Goal: Task Accomplishment & Management: Use online tool/utility

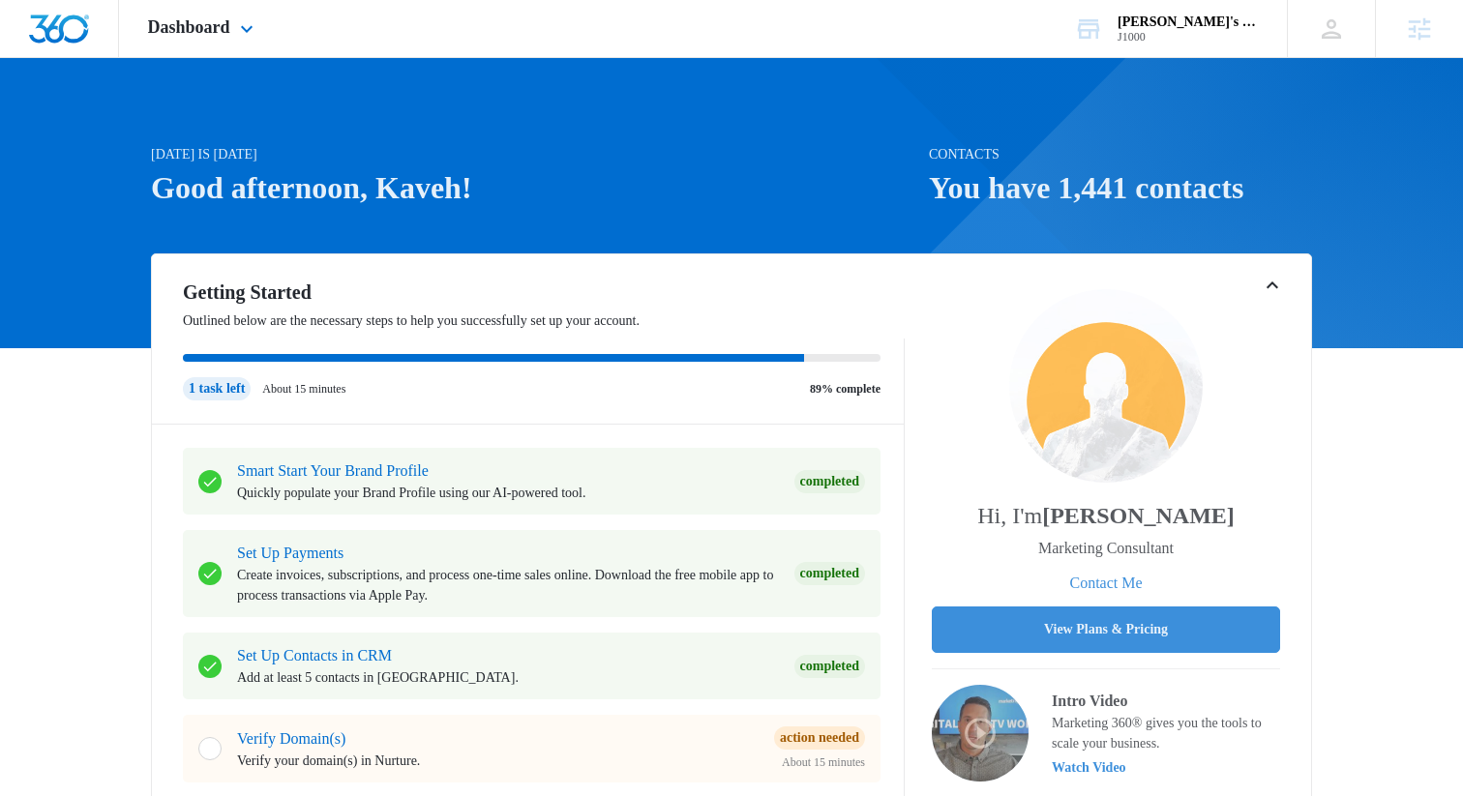
click at [269, 33] on div "Dashboard Apps Reputation Websites Forms CRM Email Social Shop Payments POS Con…" at bounding box center [203, 28] width 168 height 57
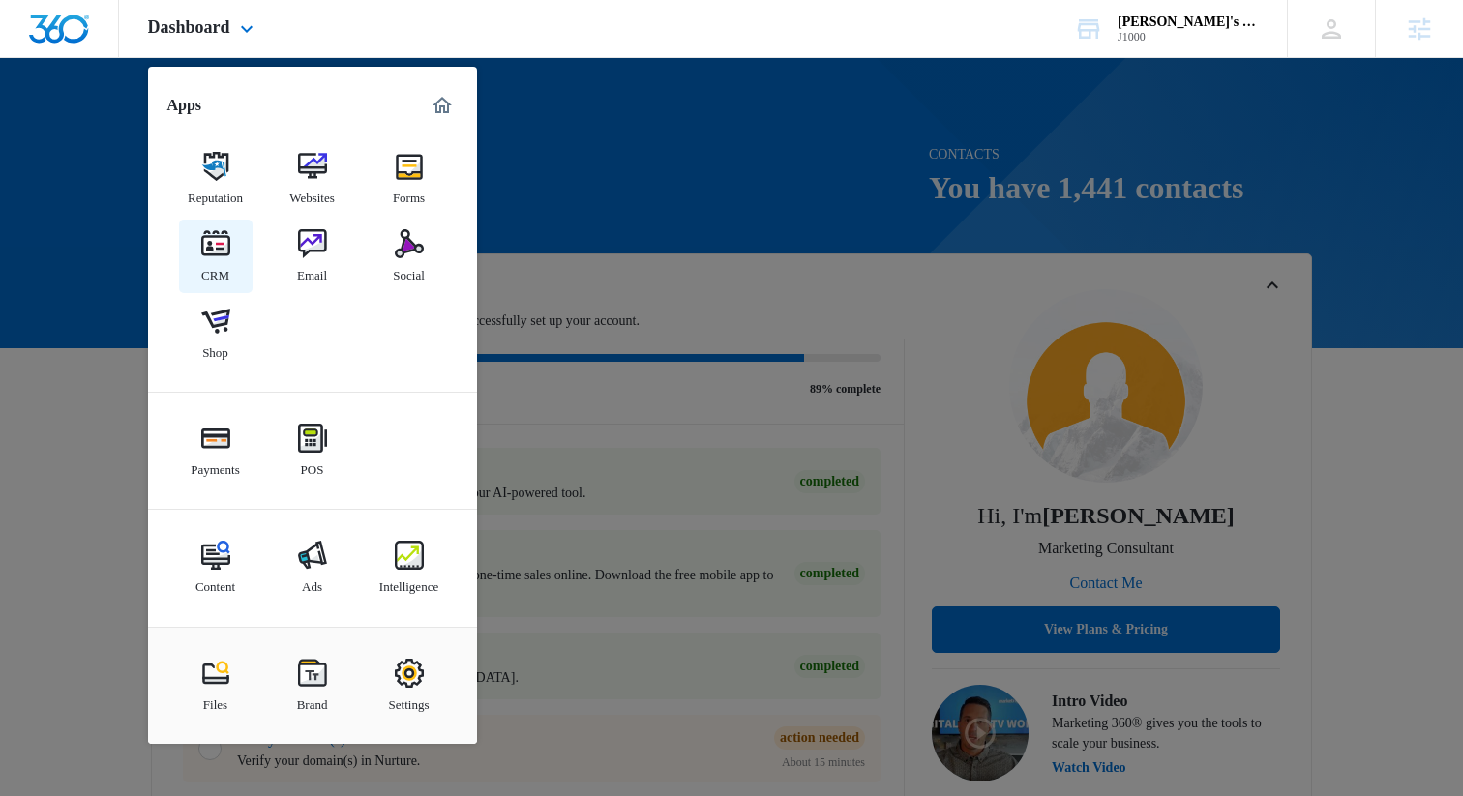
click at [194, 265] on link "CRM" at bounding box center [216, 257] width 74 height 74
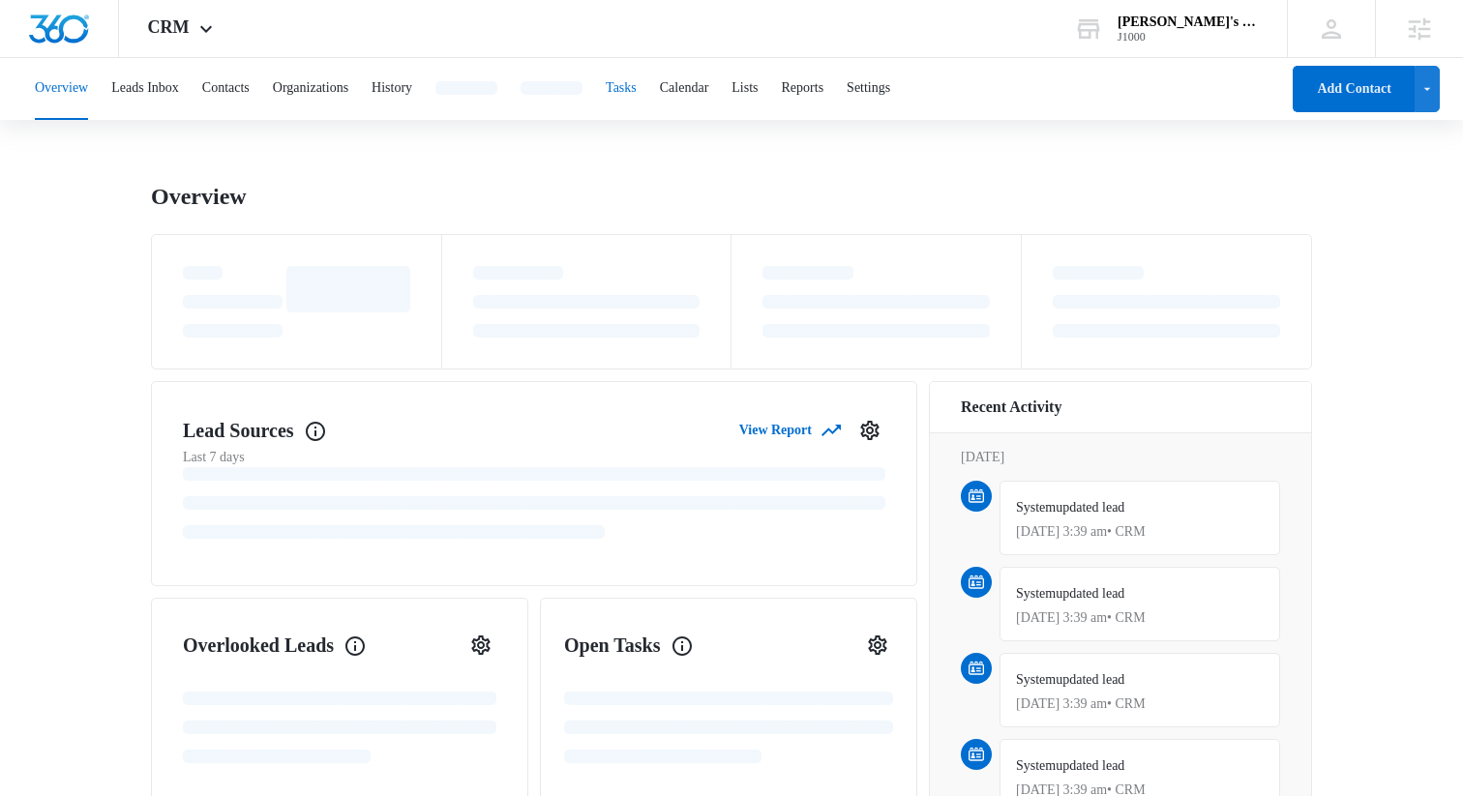
click at [637, 90] on button "Tasks" at bounding box center [621, 89] width 31 height 62
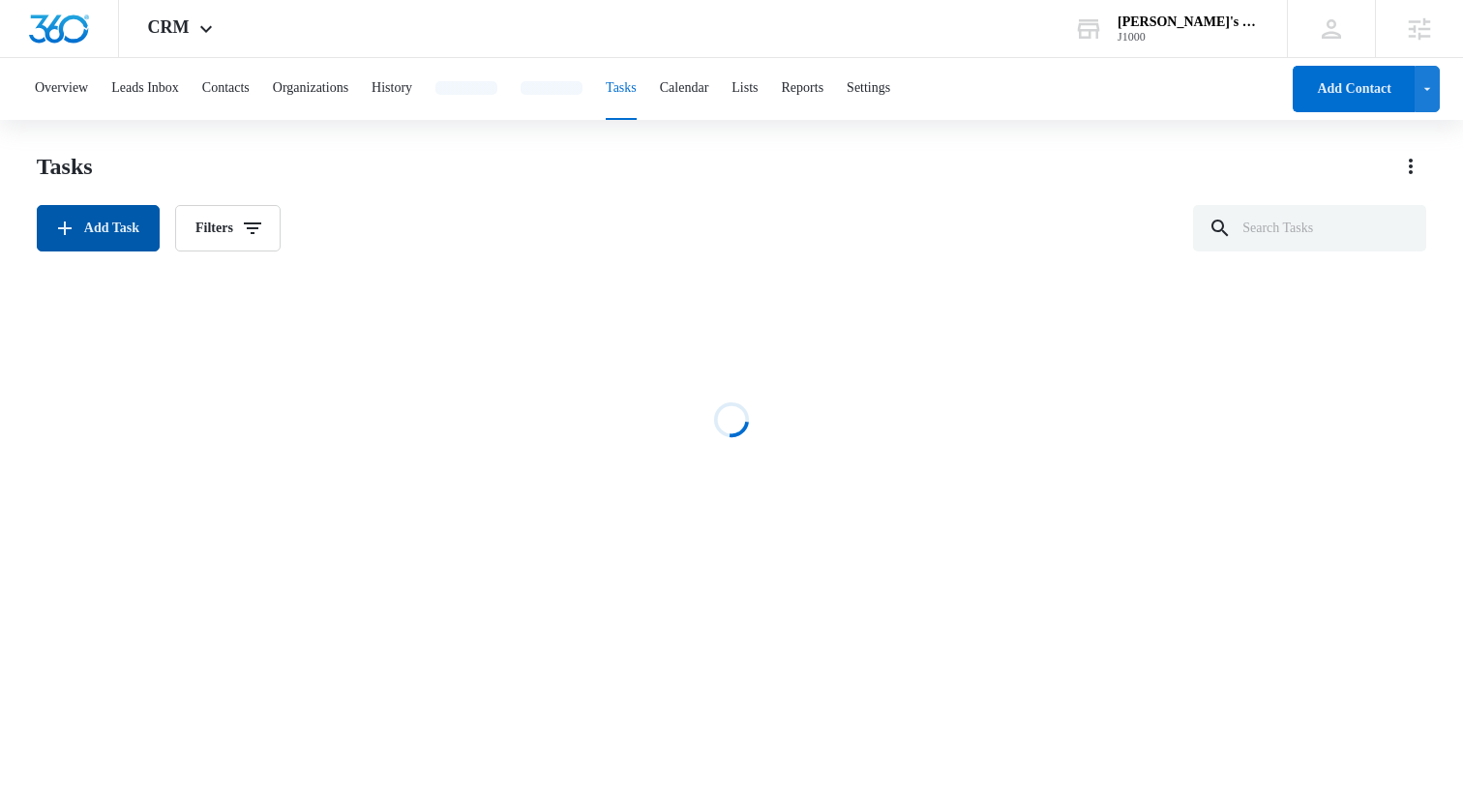
click at [130, 234] on button "Add Task" at bounding box center [98, 228] width 123 height 46
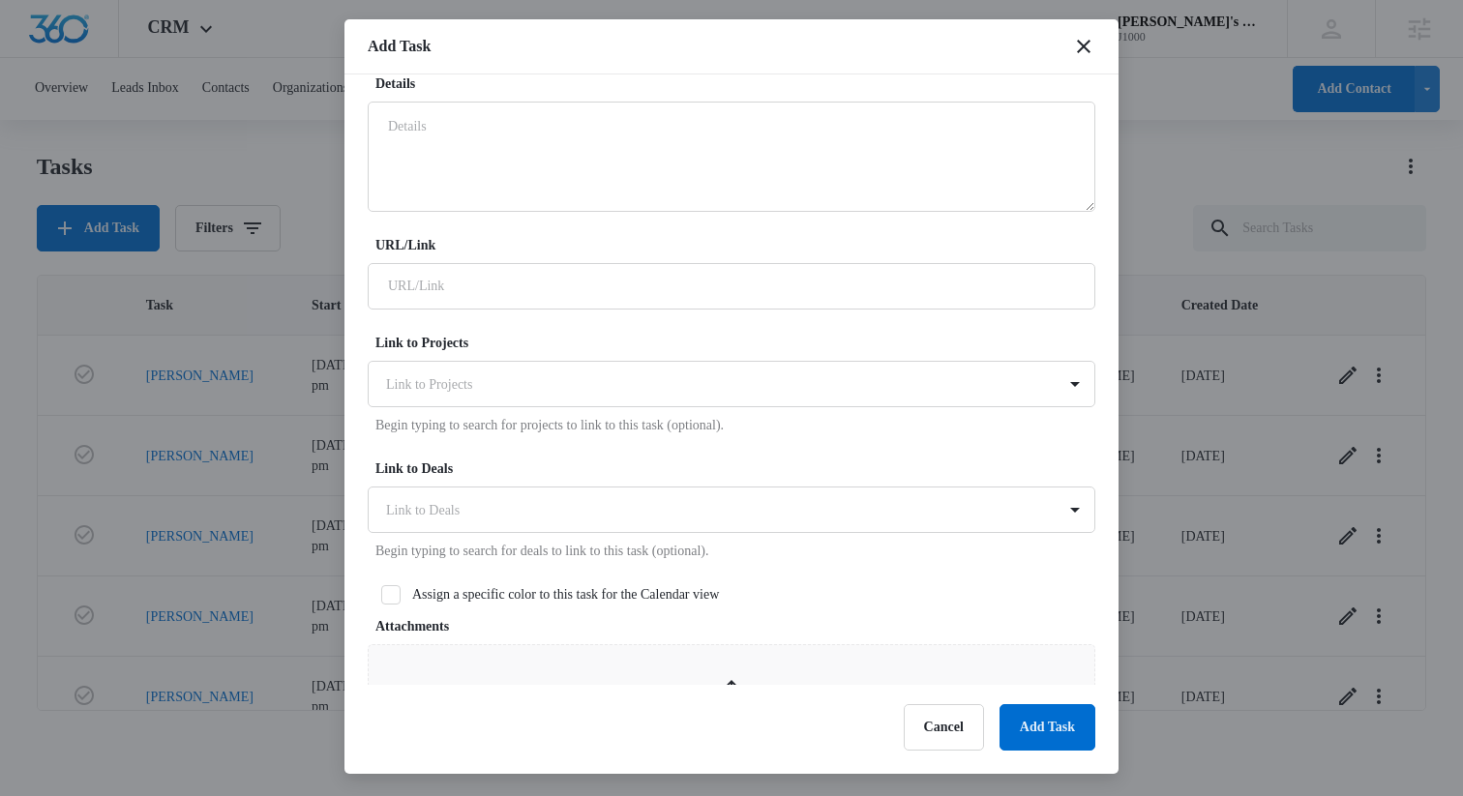
scroll to position [407, 0]
click at [645, 382] on div at bounding box center [720, 381] width 668 height 24
click at [669, 318] on form "Select Template Select Template Create Task Templates in Settings Flag this tas…" at bounding box center [732, 535] width 728 height 1691
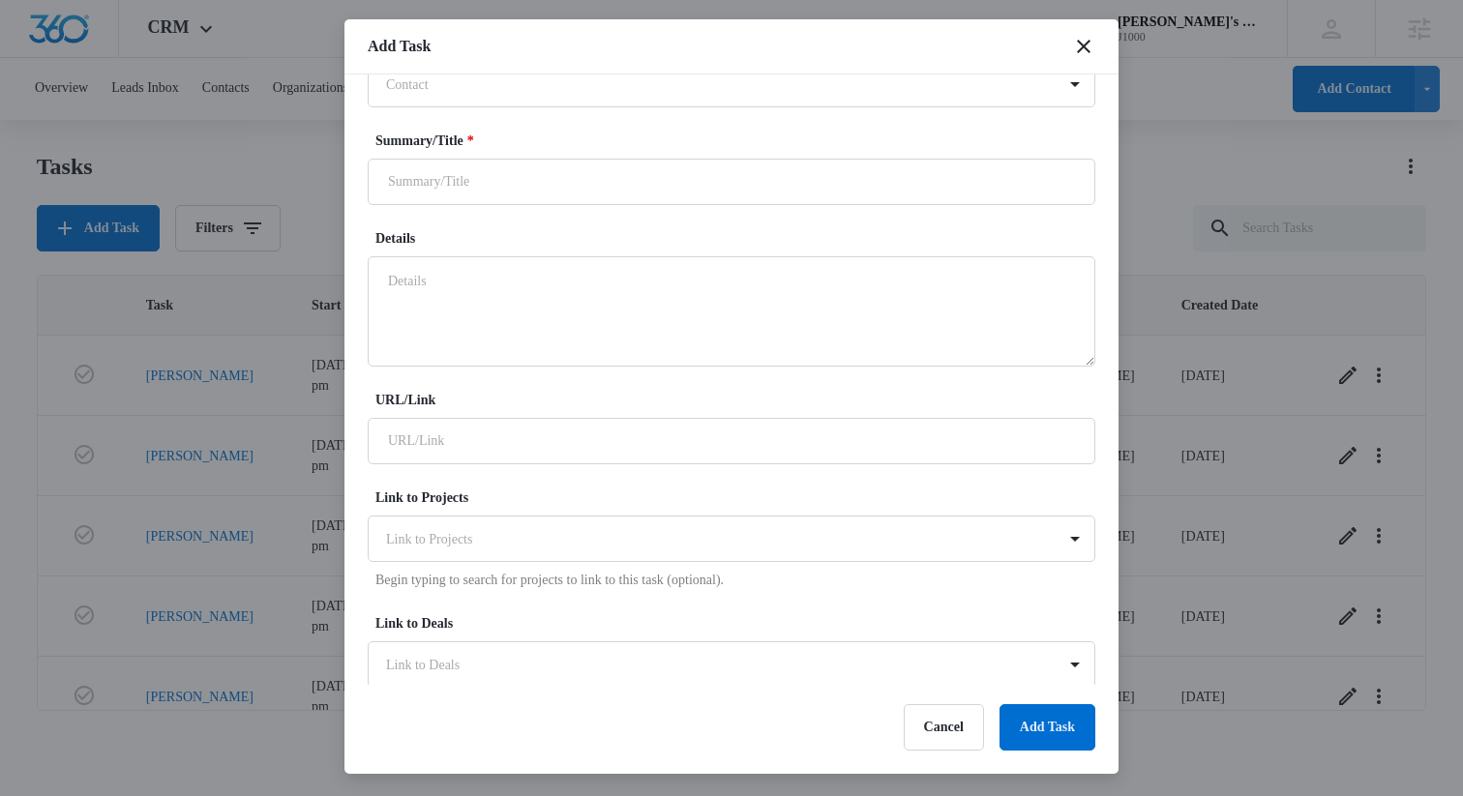
scroll to position [241, 0]
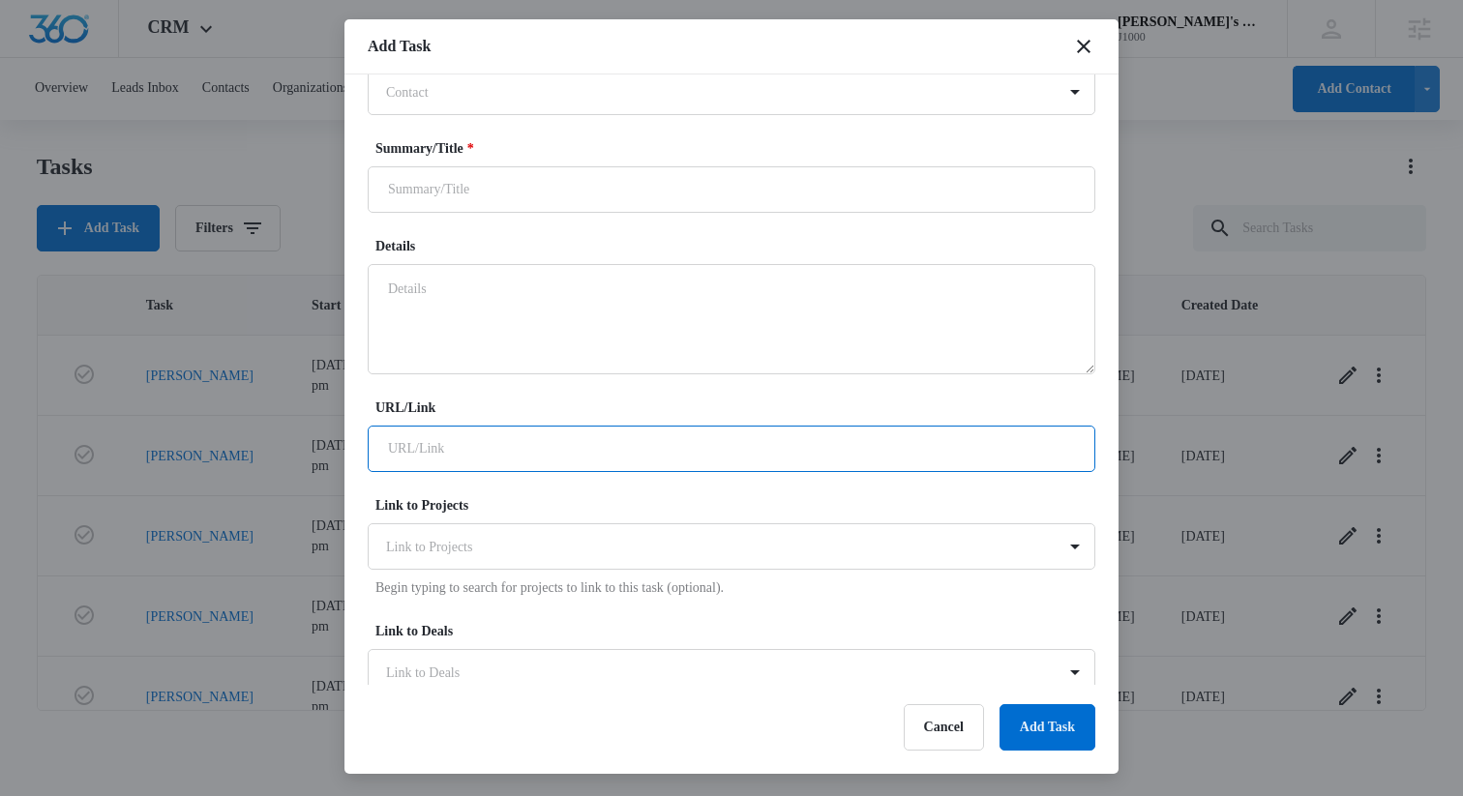
click at [623, 456] on input "URL/Link" at bounding box center [732, 449] width 728 height 46
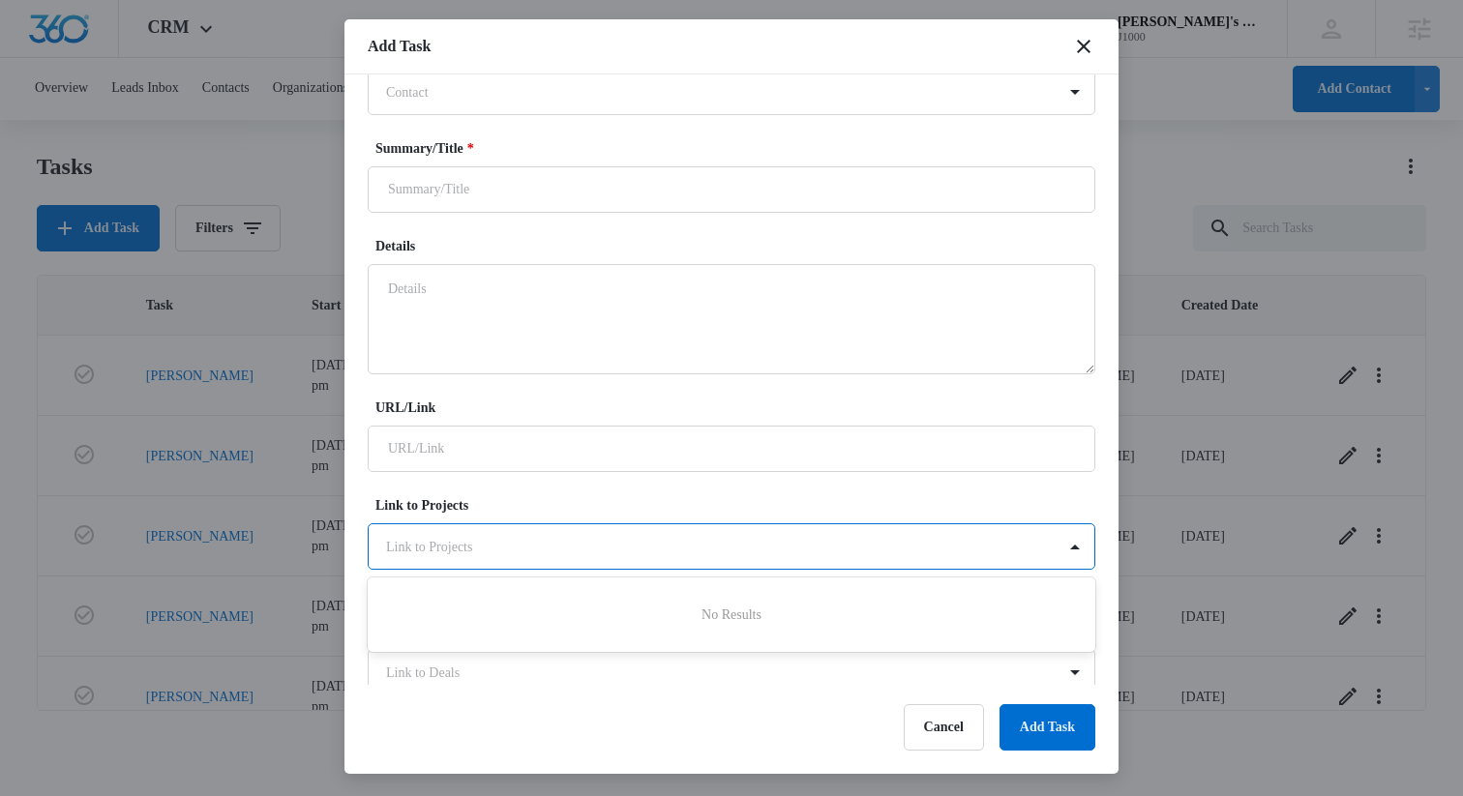
click at [603, 526] on div "Link to Projects" at bounding box center [712, 547] width 687 height 44
click at [624, 494] on form "Select Template Select Template Create Task Templates in Settings Flag this tas…" at bounding box center [732, 702] width 728 height 1691
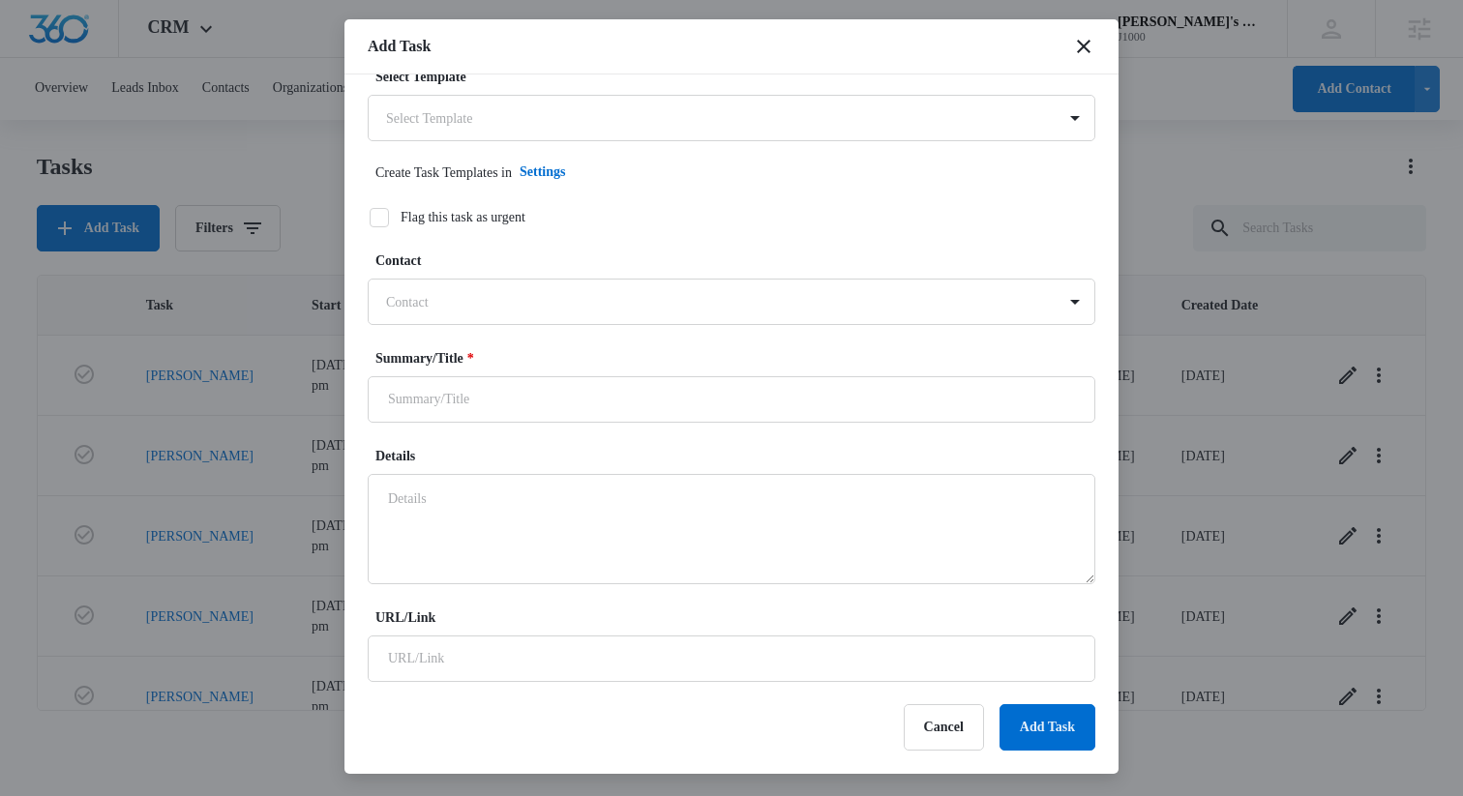
scroll to position [0, 0]
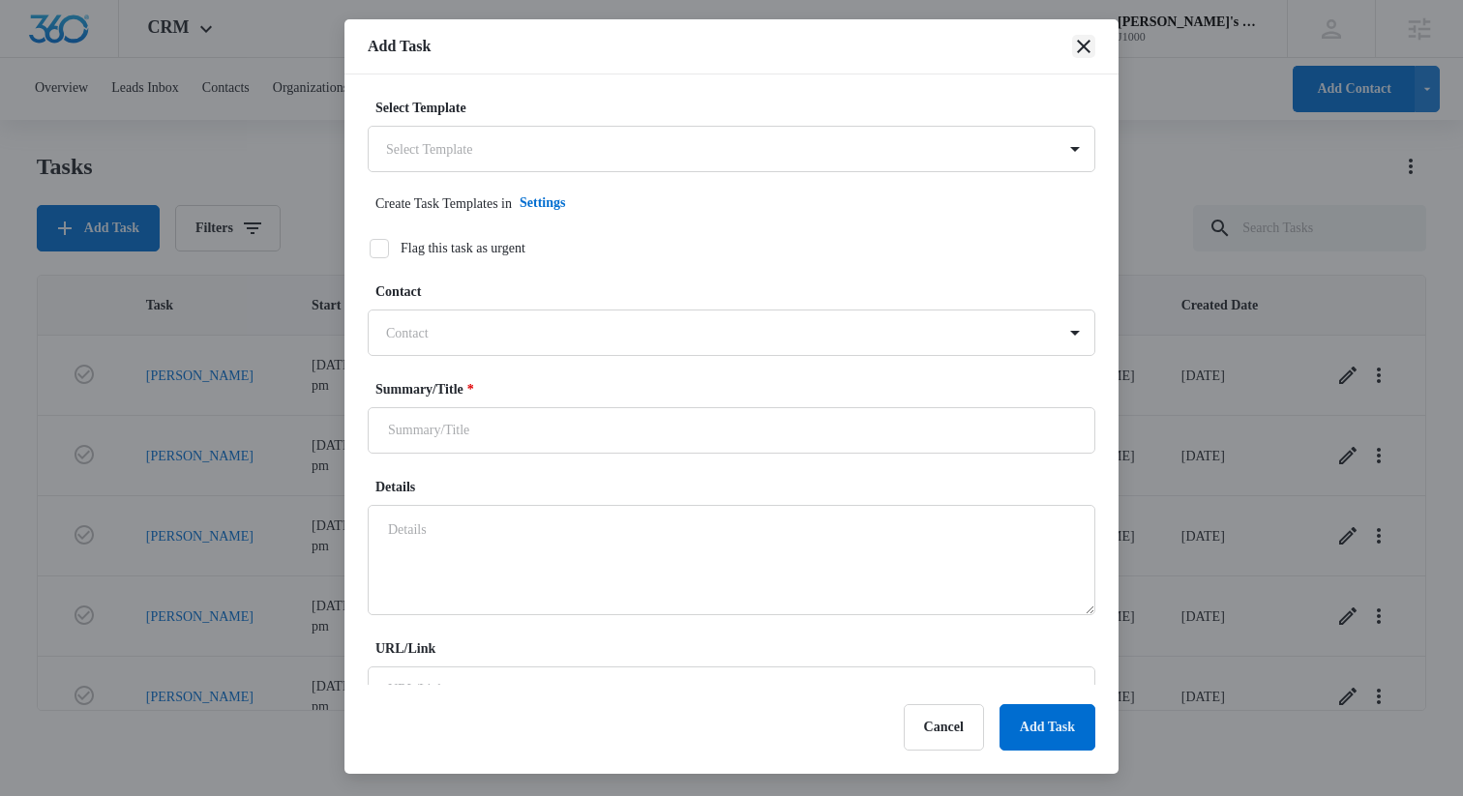
click at [1087, 43] on icon "close" at bounding box center [1084, 47] width 14 height 14
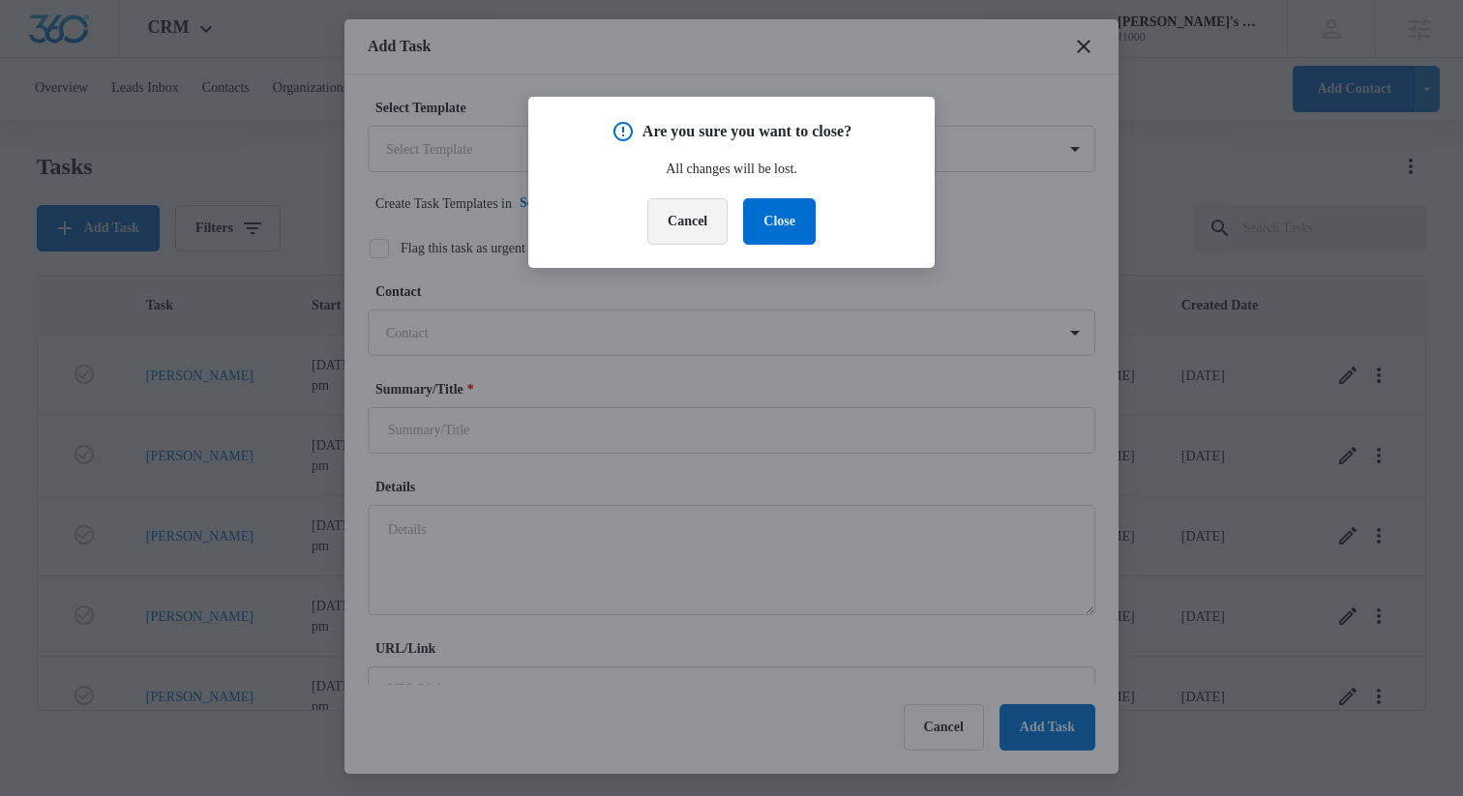
click at [690, 225] on button "Cancel" at bounding box center [687, 221] width 80 height 46
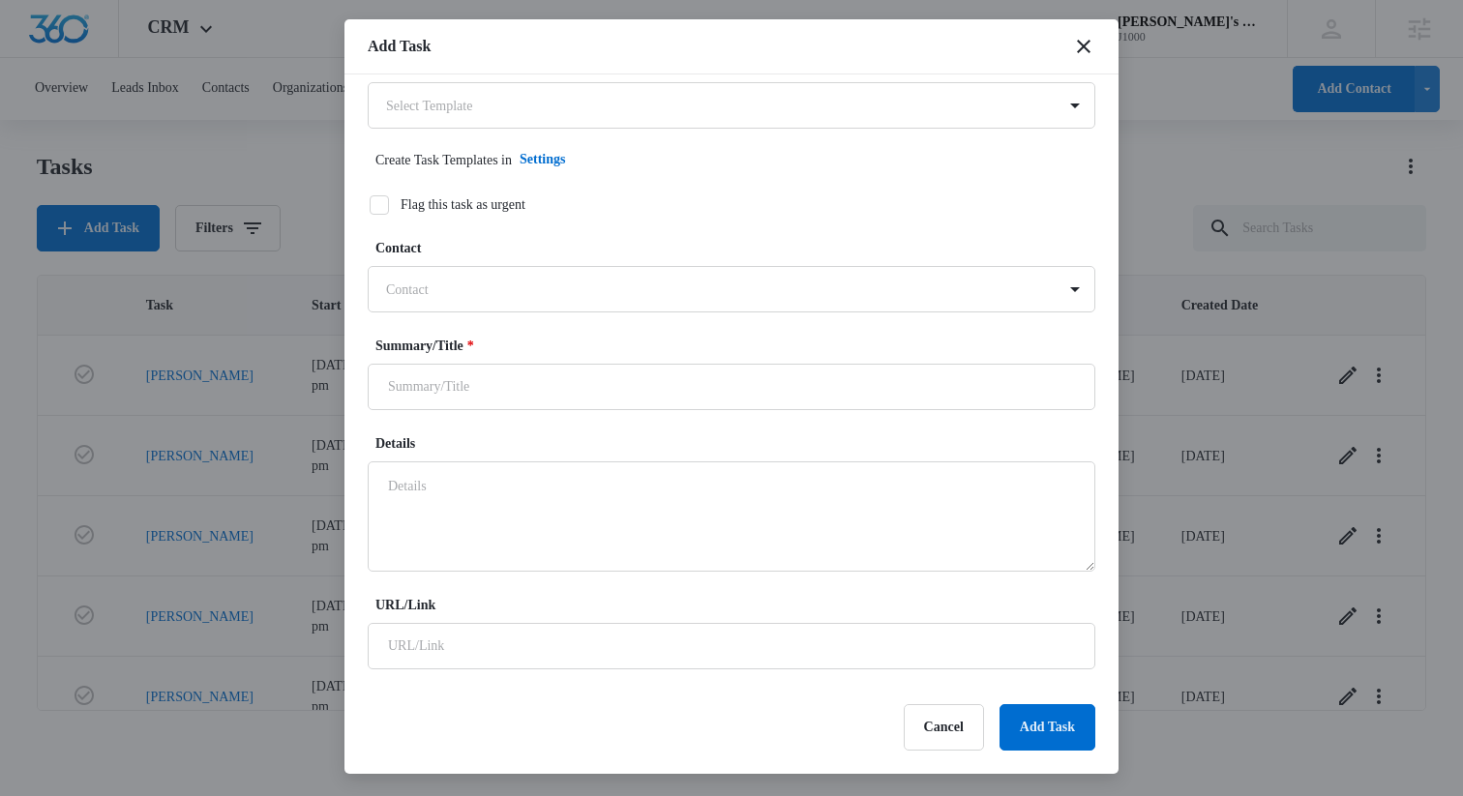
scroll to position [45, 0]
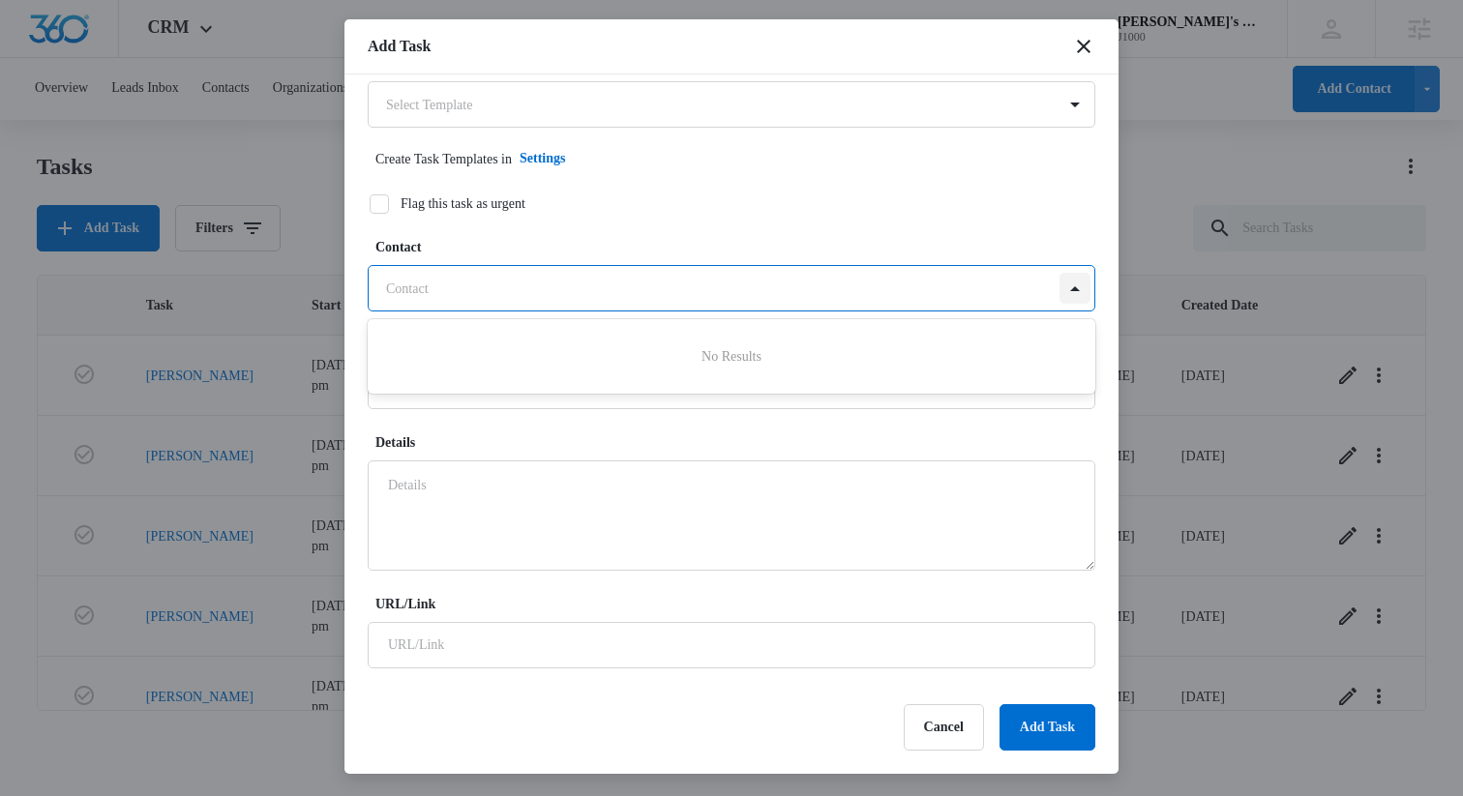
click at [1083, 290] on div at bounding box center [1075, 288] width 31 height 31
click at [881, 347] on div "No Results" at bounding box center [732, 357] width 728 height 36
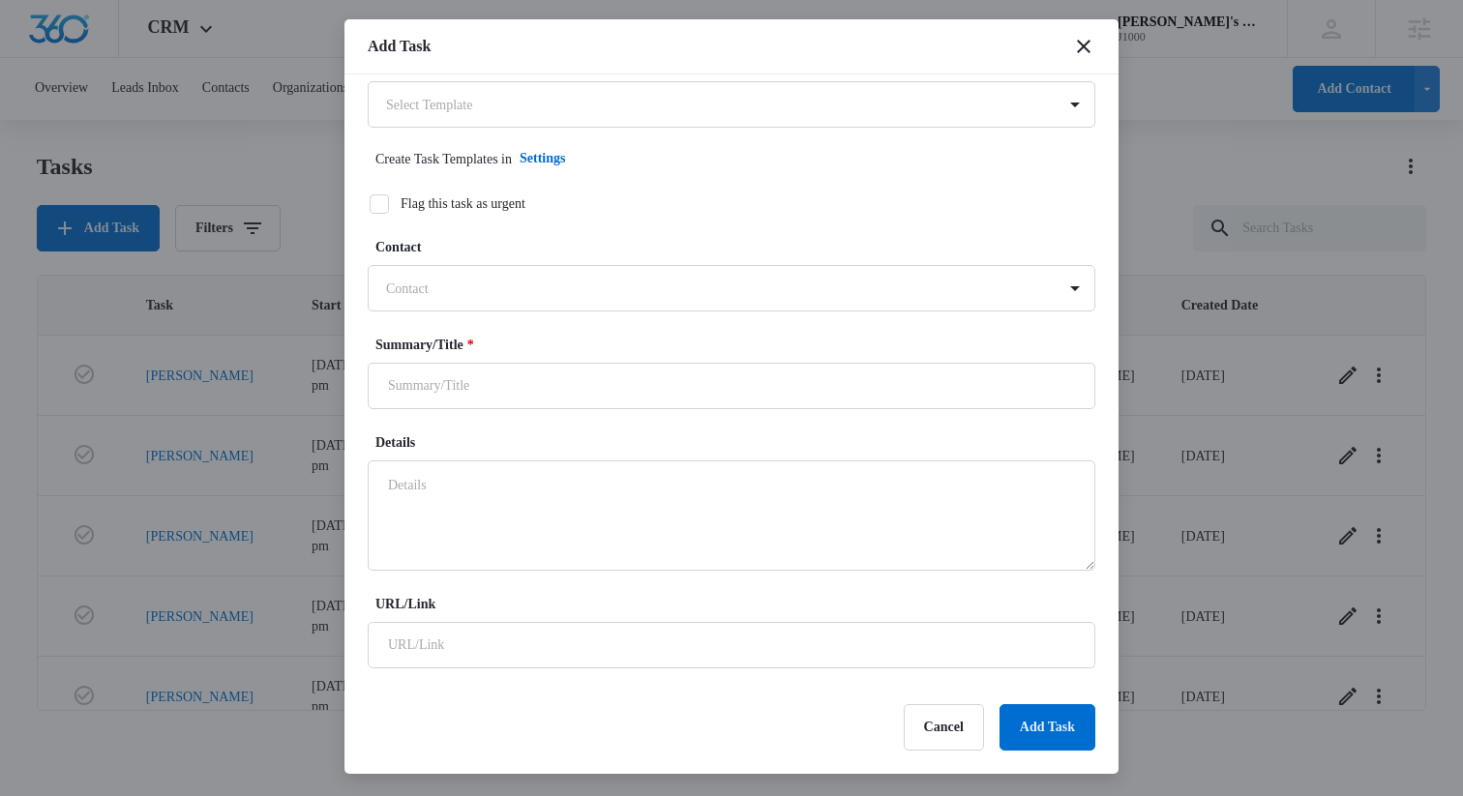
click at [779, 259] on div "Contact Contact" at bounding box center [732, 274] width 728 height 75
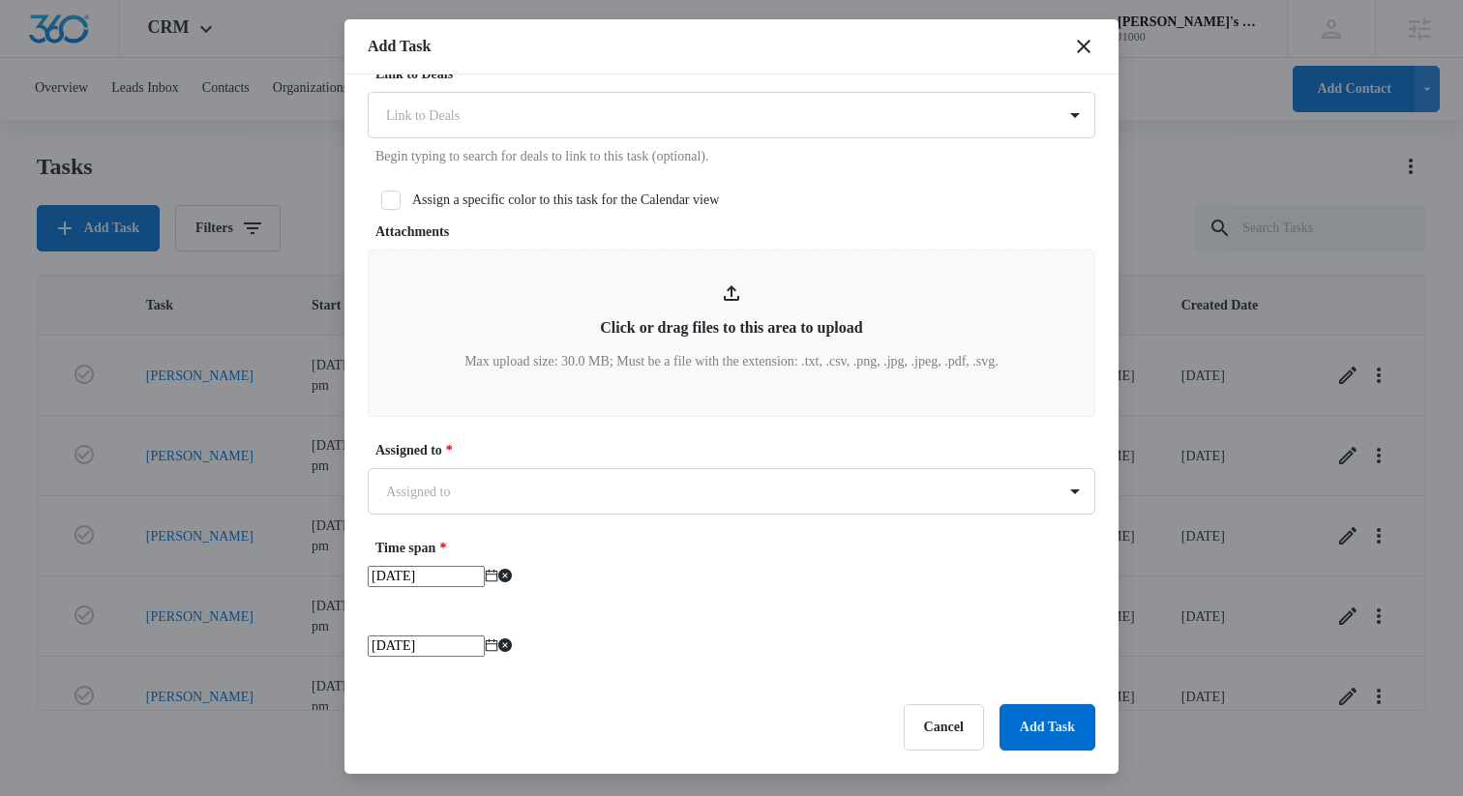
scroll to position [1126, 0]
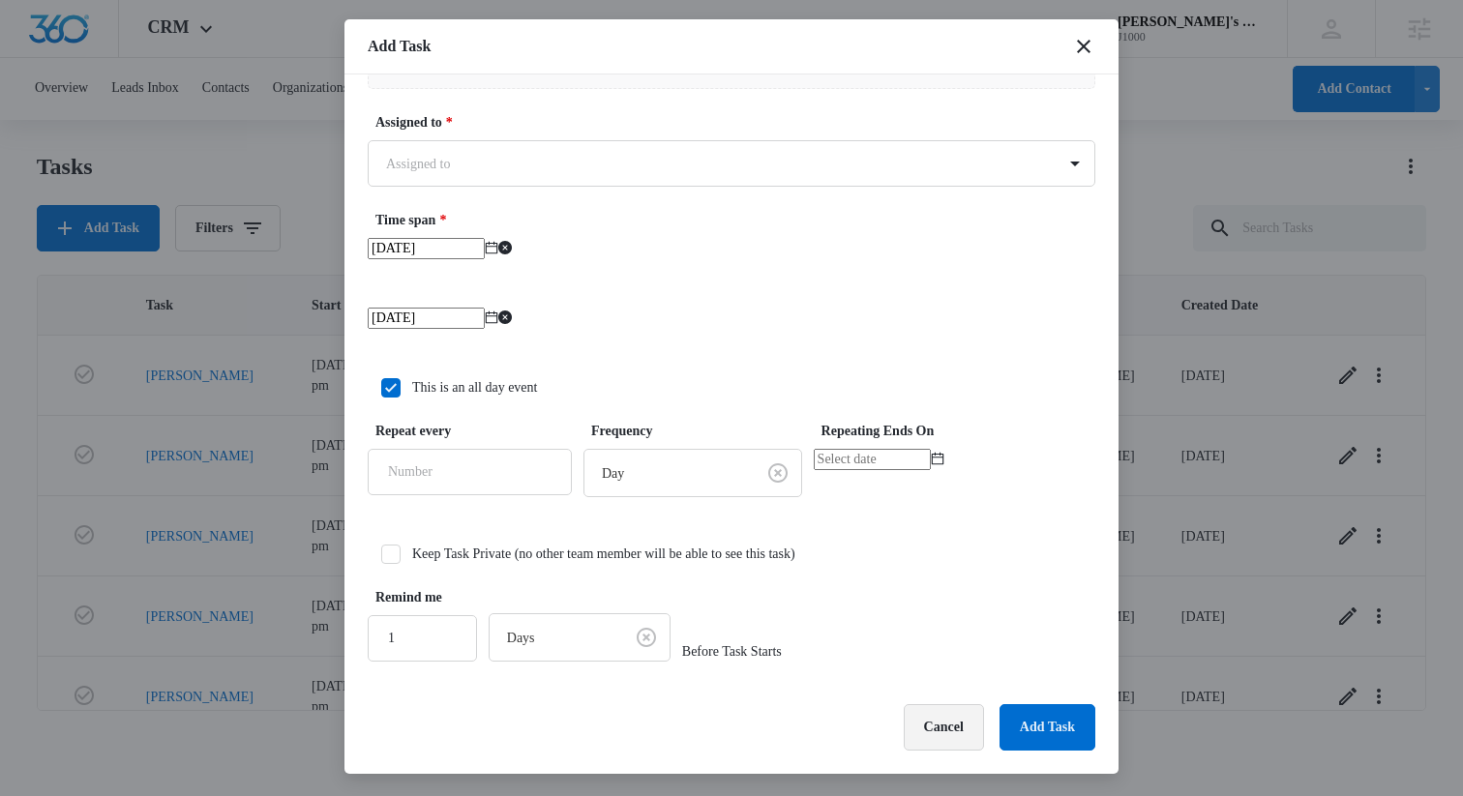
click at [942, 734] on button "Cancel" at bounding box center [944, 727] width 80 height 46
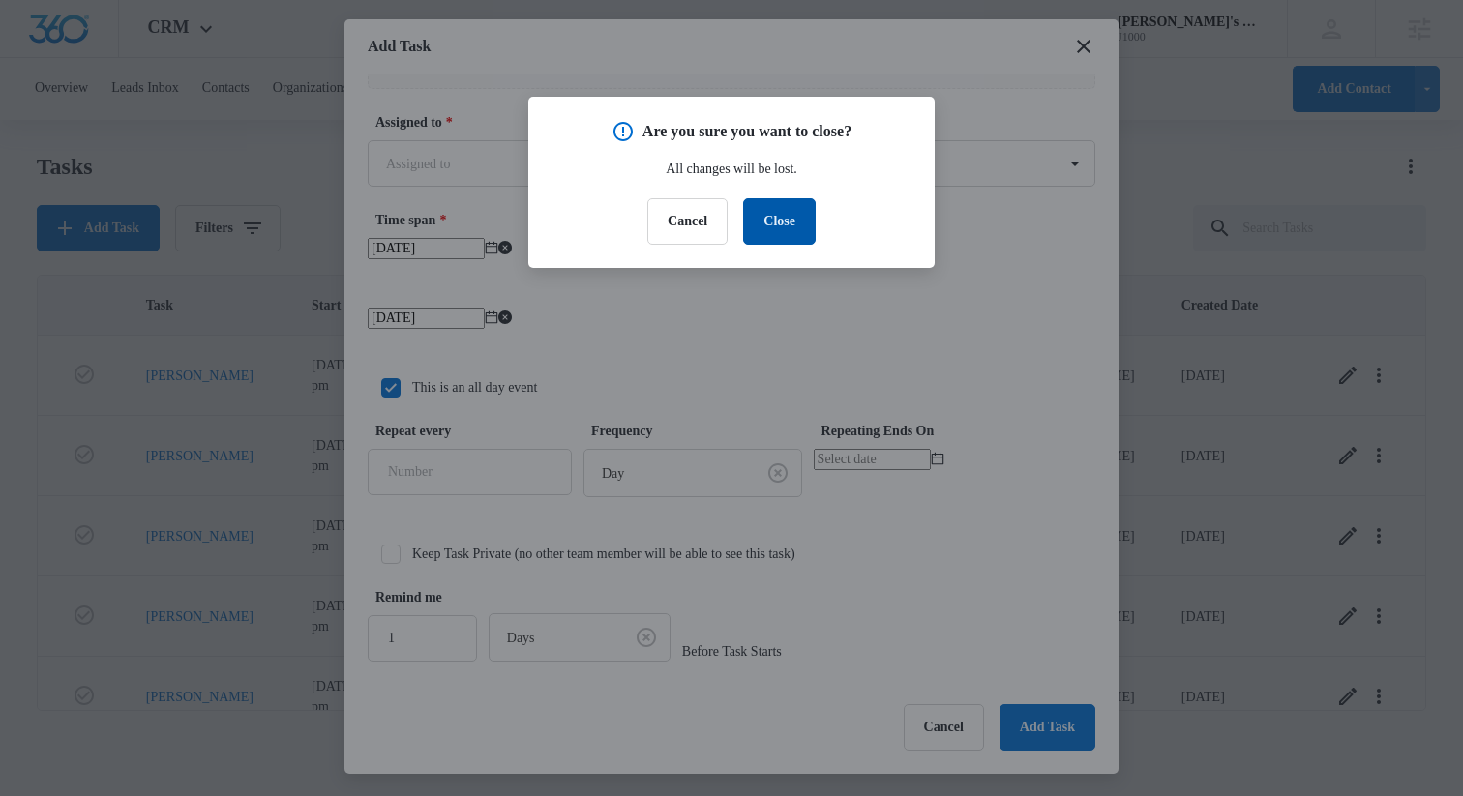
click at [805, 221] on button "Close" at bounding box center [779, 221] width 73 height 46
